Goal: Find specific page/section: Find specific page/section

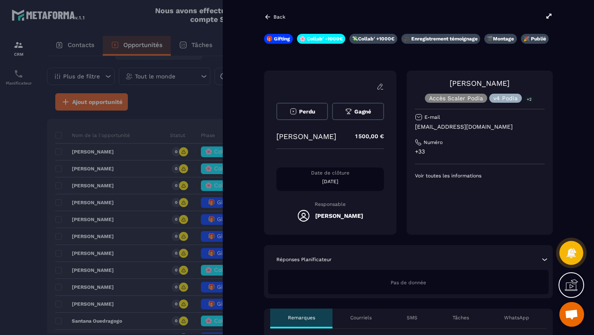
click at [269, 18] on icon at bounding box center [267, 16] width 7 height 7
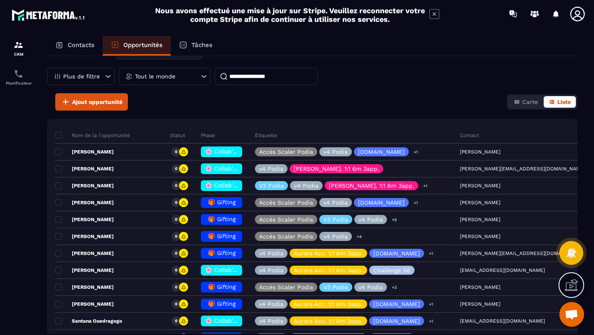
click at [150, 77] on p "Tout le monde" at bounding box center [155, 76] width 40 height 6
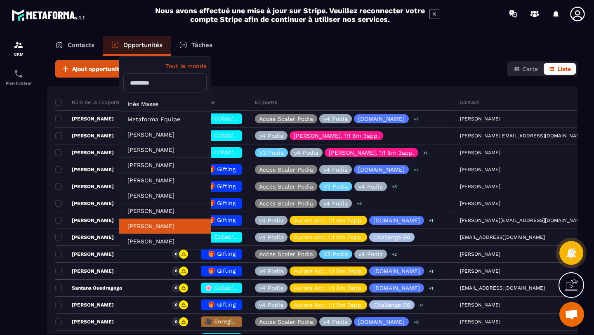
scroll to position [96, 0]
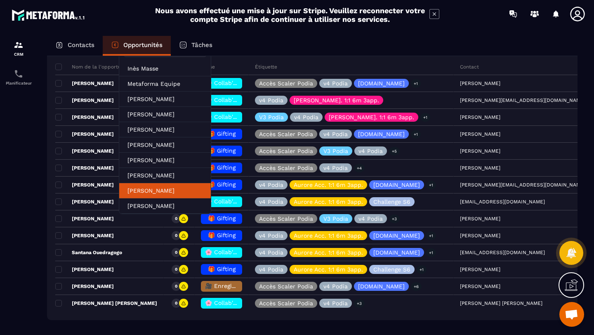
click at [143, 198] on li "[PERSON_NAME]" at bounding box center [165, 205] width 92 height 15
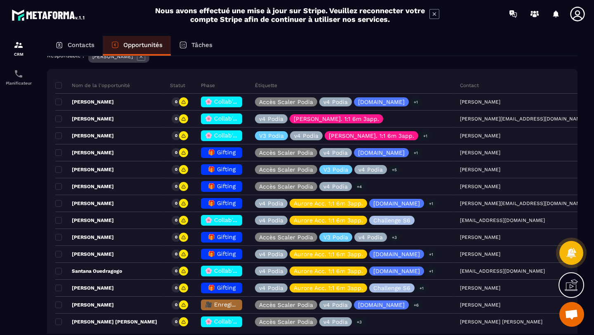
scroll to position [0, 0]
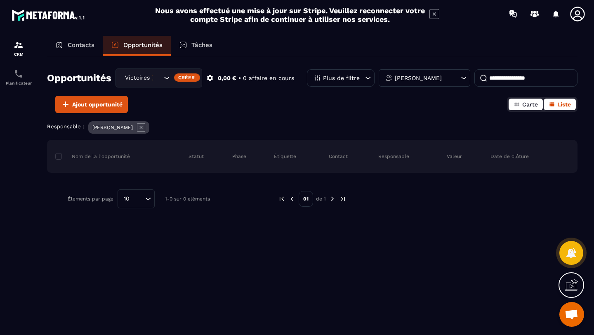
click at [517, 104] on icon "button" at bounding box center [516, 105] width 5 height 4
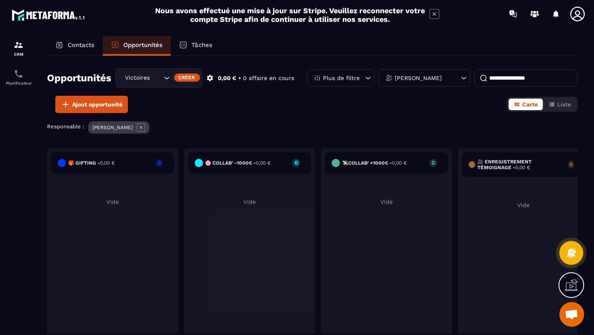
click at [143, 126] on icon at bounding box center [141, 127] width 3 height 3
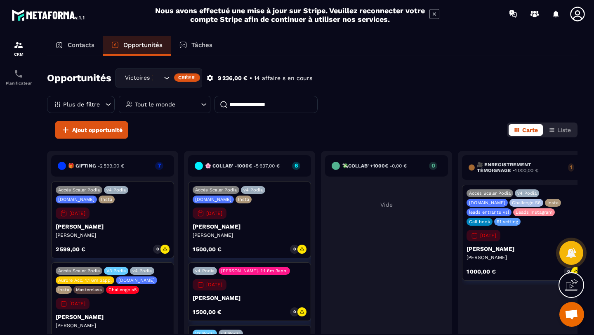
click at [188, 101] on div "Tout le monde" at bounding box center [165, 104] width 92 height 17
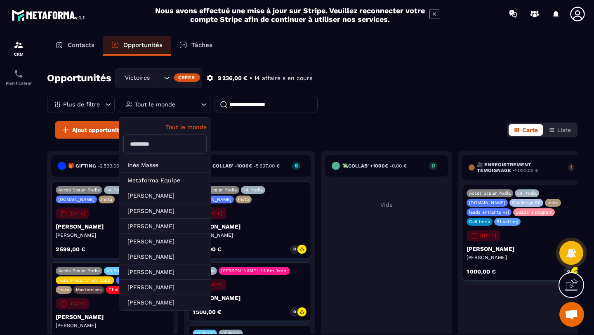
click at [99, 102] on p "Plus de filtre" at bounding box center [81, 104] width 37 height 6
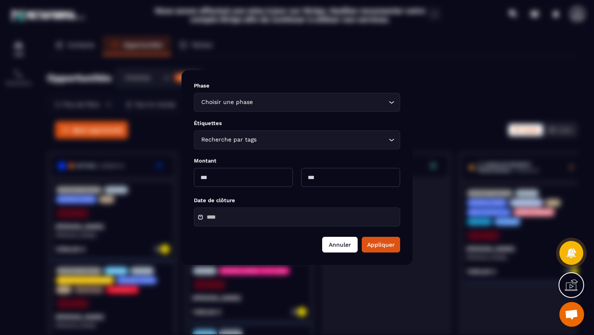
click at [346, 245] on button "Annuler" at bounding box center [339, 245] width 35 height 16
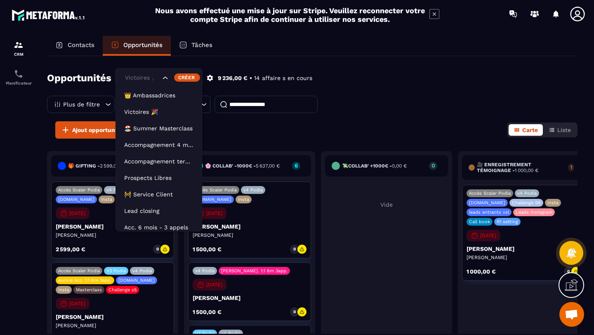
click at [166, 76] on icon "Search for option" at bounding box center [165, 78] width 8 height 8
click at [149, 209] on p "Lead closing" at bounding box center [158, 211] width 69 height 8
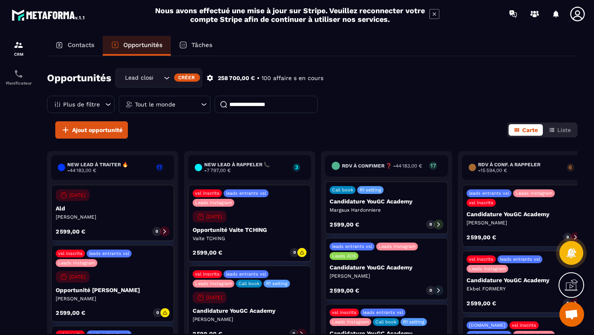
click at [165, 107] on div "Tout le monde" at bounding box center [165, 104] width 92 height 17
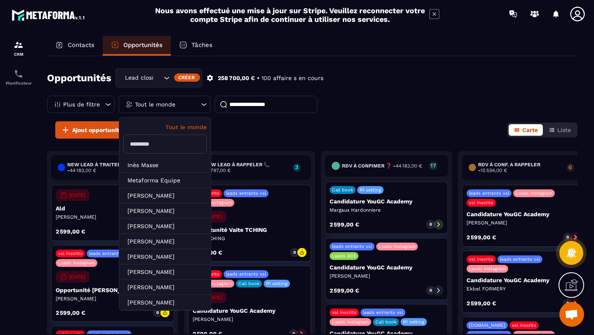
click at [153, 149] on input "text" at bounding box center [164, 143] width 83 height 19
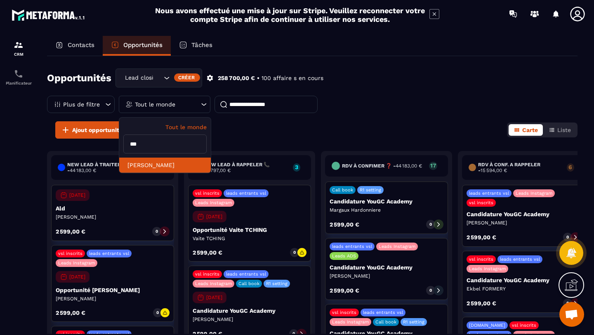
type input "***"
click at [157, 161] on li "[PERSON_NAME]" at bounding box center [165, 164] width 92 height 15
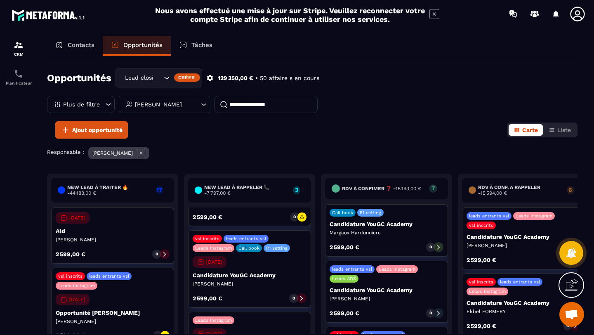
click at [397, 239] on div "Call book R1 setting Candidature YouGC Academy Margaux Hardonniere 2 599,00 € 0" at bounding box center [386, 230] width 123 height 52
click at [438, 246] on icon at bounding box center [438, 247] width 6 height 6
